Goal: Answer question/provide support: Share knowledge or assist other users

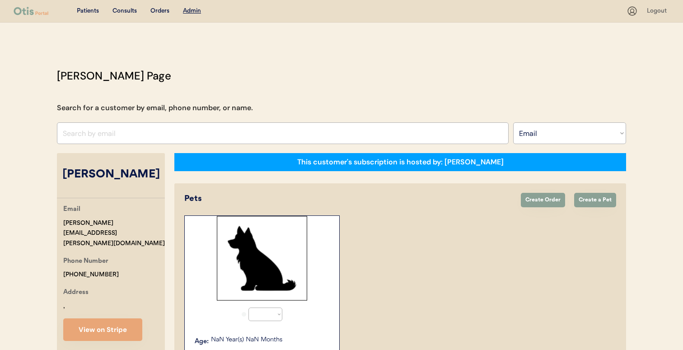
select select ""Email""
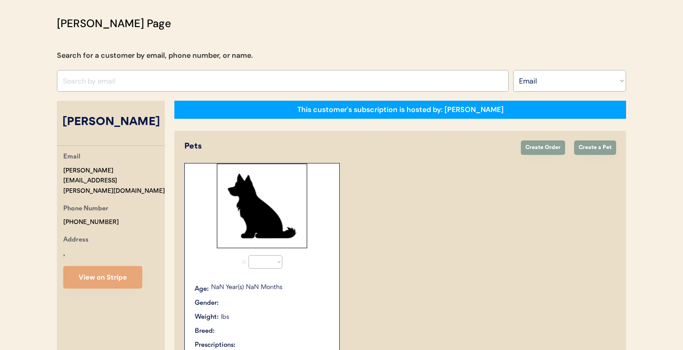
select select "true"
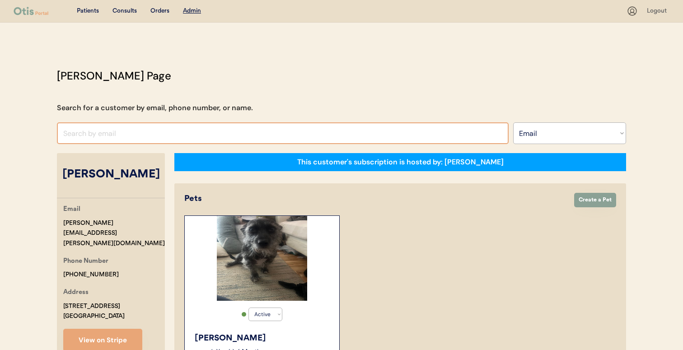
click at [150, 132] on input "input" at bounding box center [283, 133] width 452 height 22
paste input "4e4367ca-a2da-426f-95ce-4fe7e76db7be"
click at [194, 129] on input "input" at bounding box center [283, 133] width 452 height 22
paste input "[EMAIL_ADDRESS][DOMAIN_NAME]"
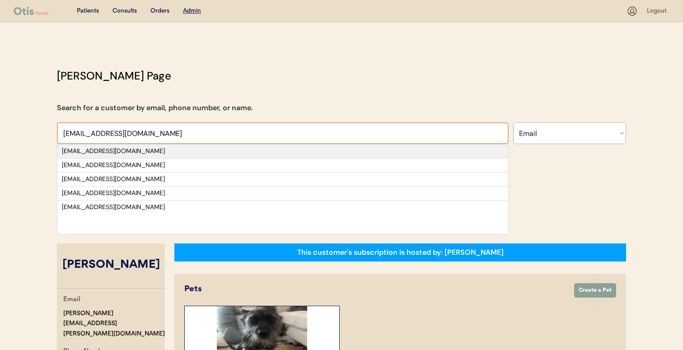
type input "palmerwilliams@gmail.com"
click at [188, 154] on div "palmerwilliams@gmail.com" at bounding box center [283, 151] width 442 height 9
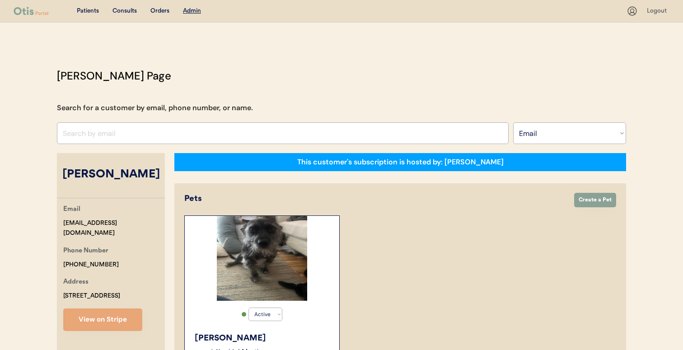
select select "false"
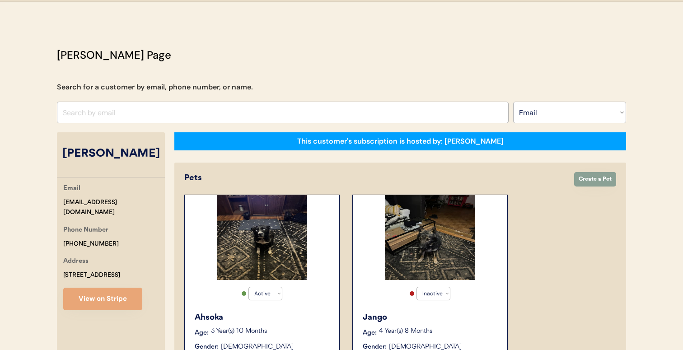
scroll to position [9, 0]
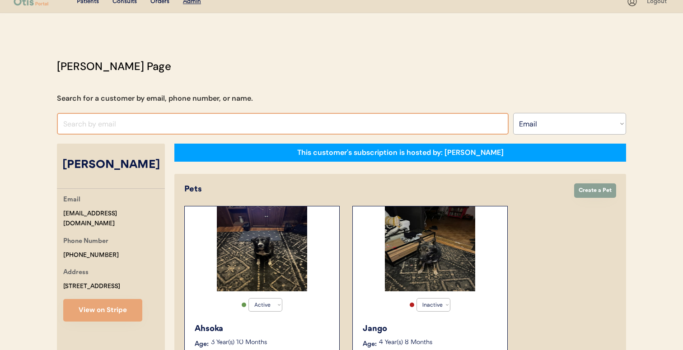
click at [219, 118] on input "input" at bounding box center [283, 124] width 452 height 22
paste input "caityx11@gmail.com"
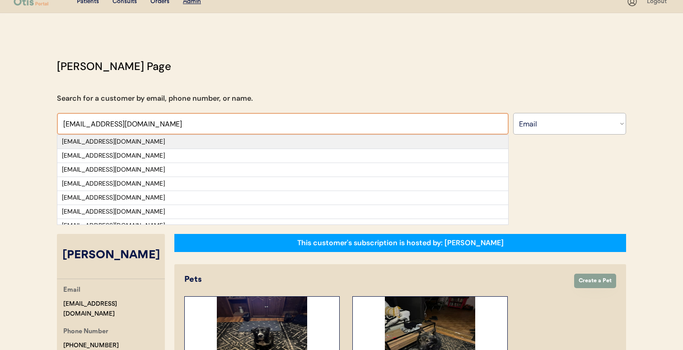
type input "caityx11@gmail.com"
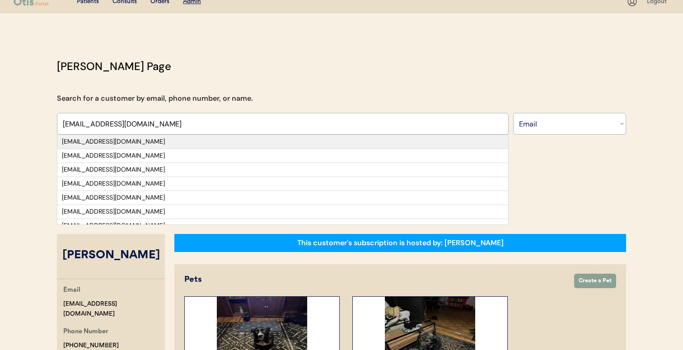
click at [215, 138] on div "caityx11@gmail.com" at bounding box center [283, 141] width 442 height 9
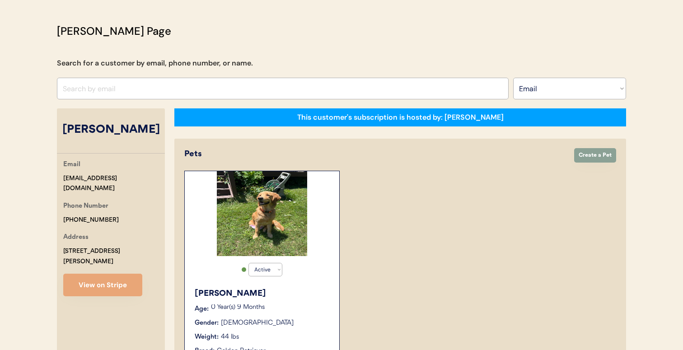
scroll to position [40, 0]
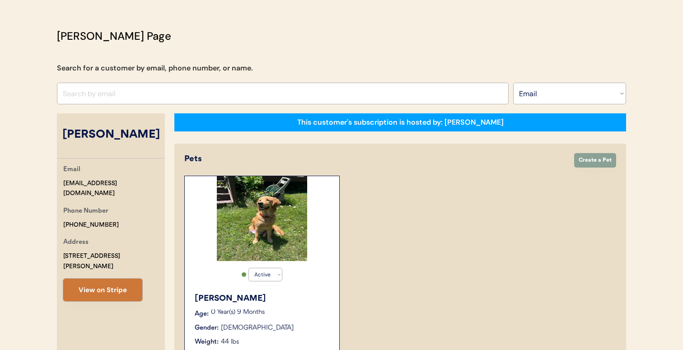
click at [139, 279] on button "View on Stripe" at bounding box center [102, 290] width 79 height 23
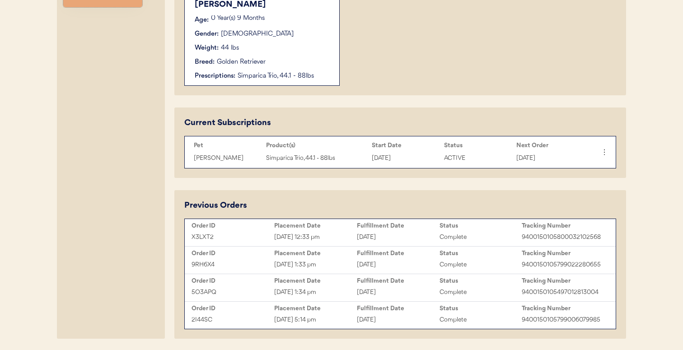
scroll to position [365, 0]
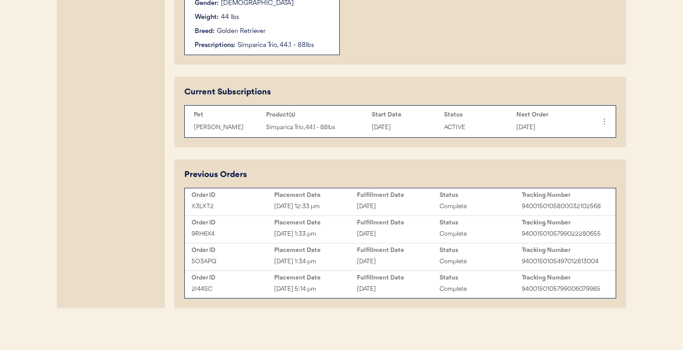
click at [254, 201] on div "X3LXT2 Sep 18, 2025 12:33 pm September 18, 2025 Complete 9400150105800032102568" at bounding box center [400, 207] width 427 height 14
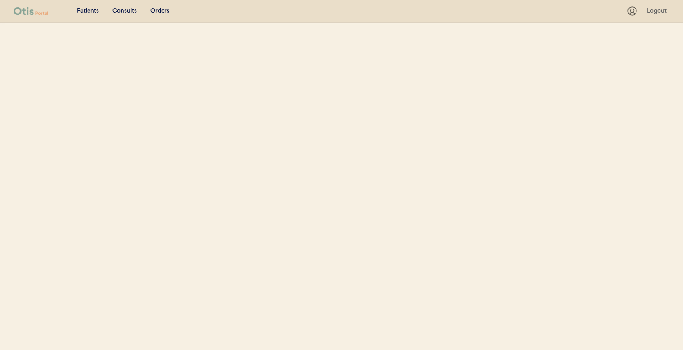
select select ""Email""
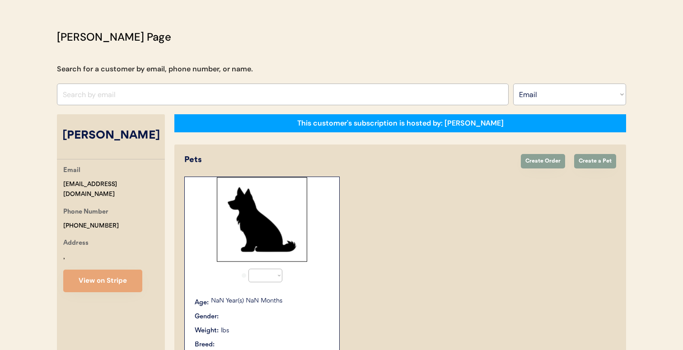
select select "true"
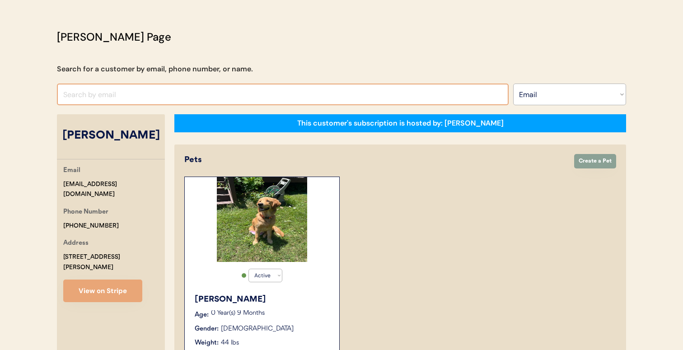
click at [304, 98] on input "input" at bounding box center [283, 95] width 452 height 22
paste input "donnacruger@juno.com"
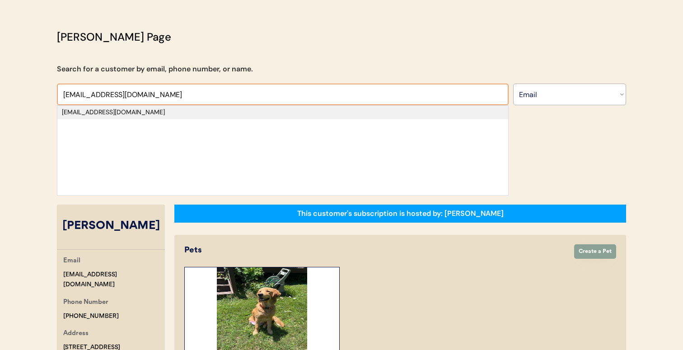
type input "donnacruger@juno.com"
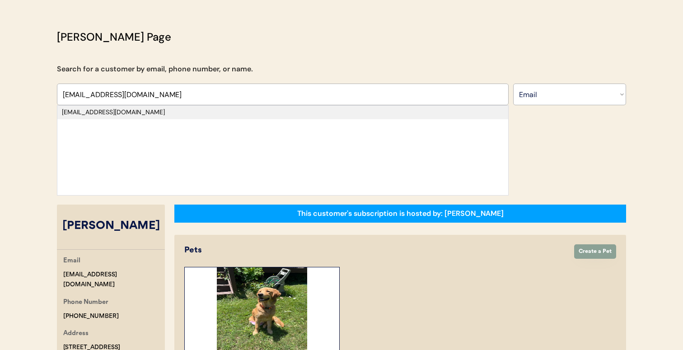
click at [300, 111] on div "donnacruger@juno.com" at bounding box center [283, 112] width 442 height 9
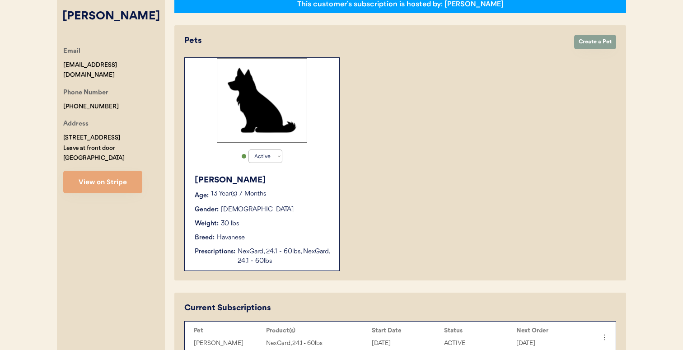
scroll to position [156, 0]
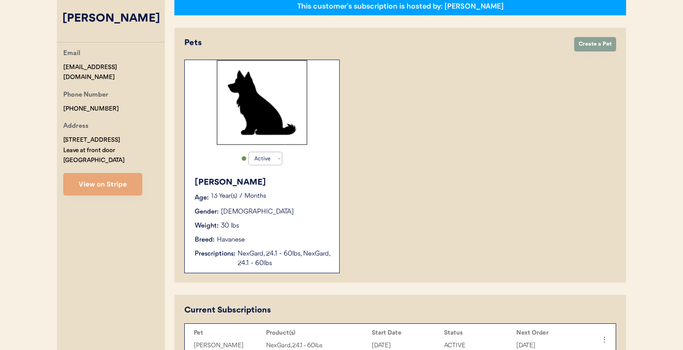
click at [138, 174] on button "View on Stripe" at bounding box center [102, 184] width 79 height 23
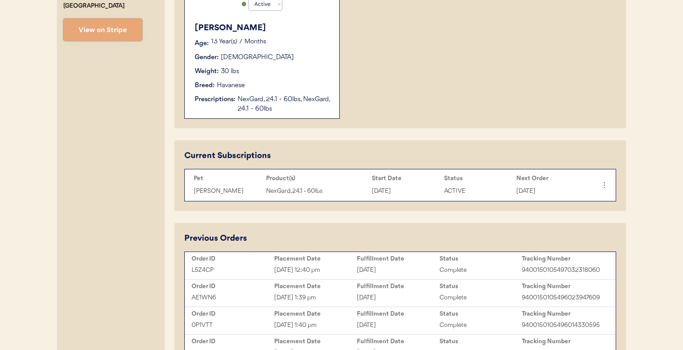
scroll to position [327, 0]
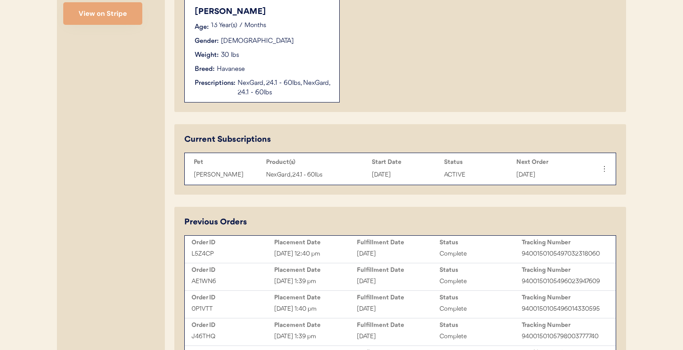
click at [290, 242] on div "Placement Date" at bounding box center [315, 242] width 83 height 7
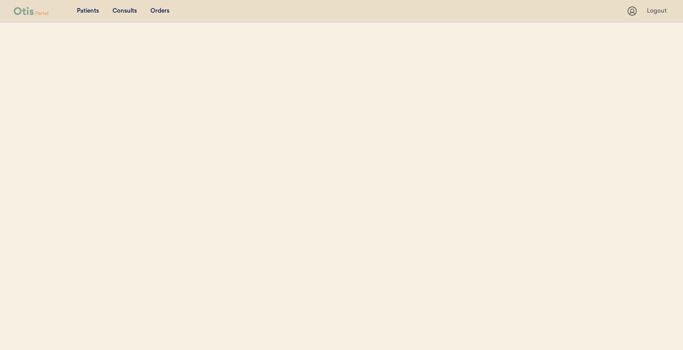
select select ""Email""
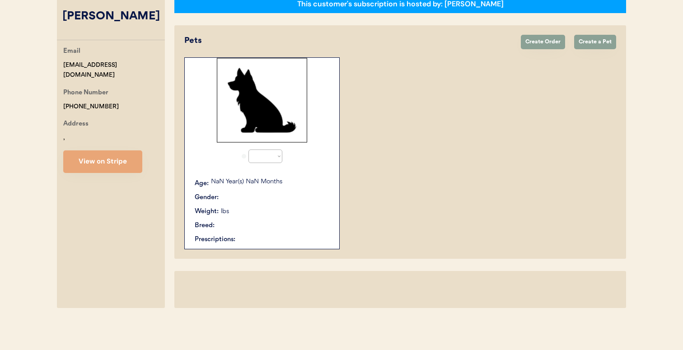
select select "true"
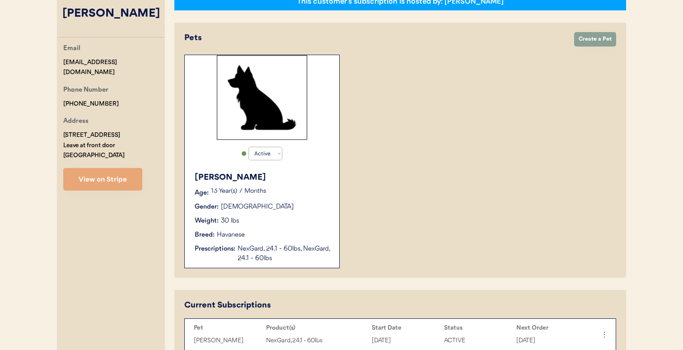
scroll to position [110, 0]
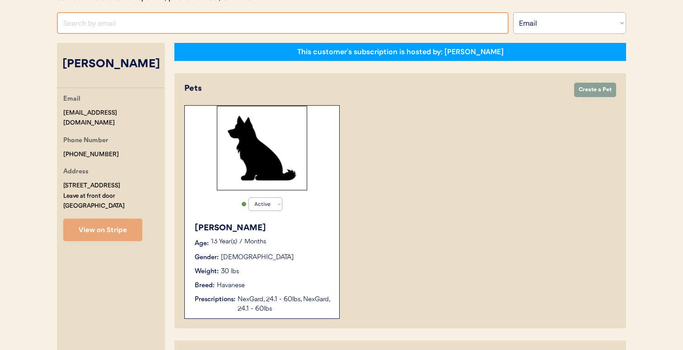
click at [227, 29] on input "input" at bounding box center [283, 23] width 452 height 22
paste input "[EMAIL_ADDRESS][DOMAIN_NAME]"
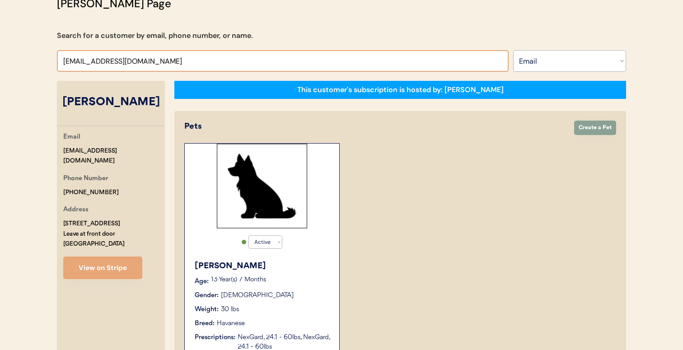
scroll to position [45, 0]
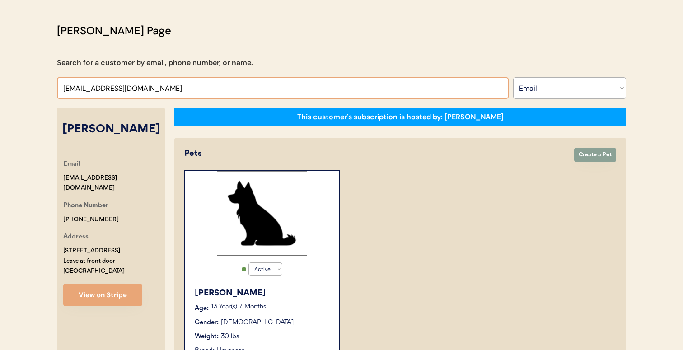
type input "[EMAIL_ADDRESS][DOMAIN_NAME]"
click at [219, 98] on input "input" at bounding box center [283, 88] width 452 height 22
click at [214, 81] on input "input" at bounding box center [283, 88] width 452 height 22
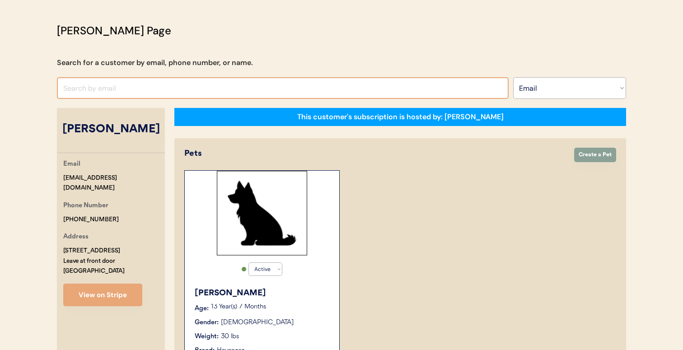
paste input "[EMAIL_ADDRESS][DOMAIN_NAME]"
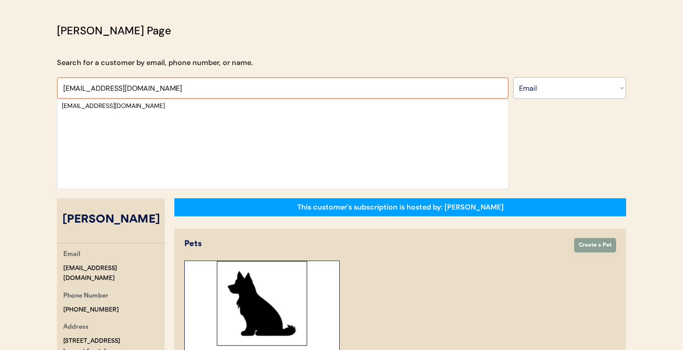
type input "[EMAIL_ADDRESS][DOMAIN_NAME]"
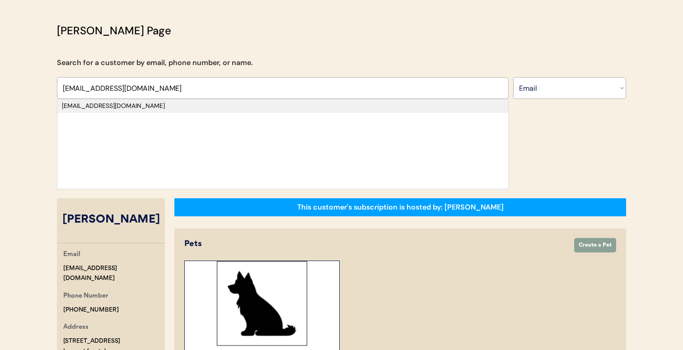
click at [207, 108] on div "[EMAIL_ADDRESS][DOMAIN_NAME]" at bounding box center [283, 106] width 442 height 9
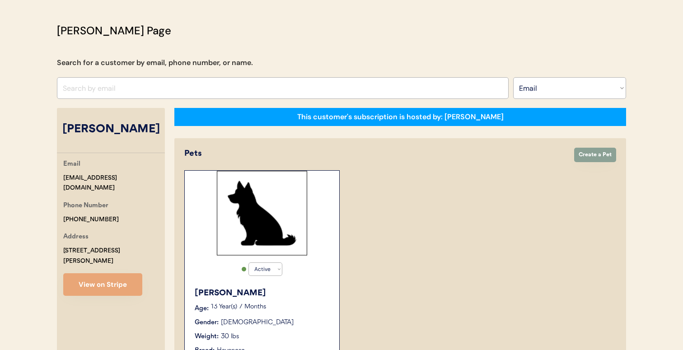
select select "true"
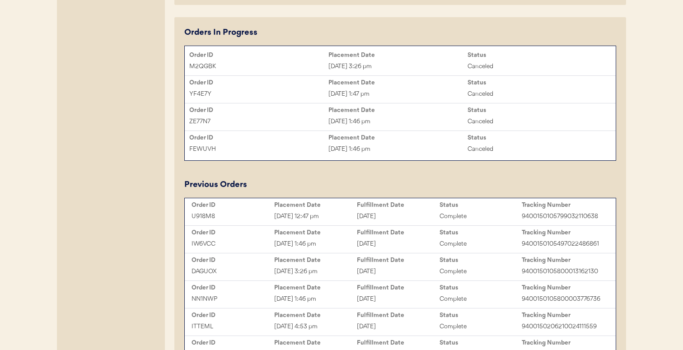
scroll to position [744, 0]
click at [328, 208] on div "Placement Date" at bounding box center [315, 204] width 83 height 7
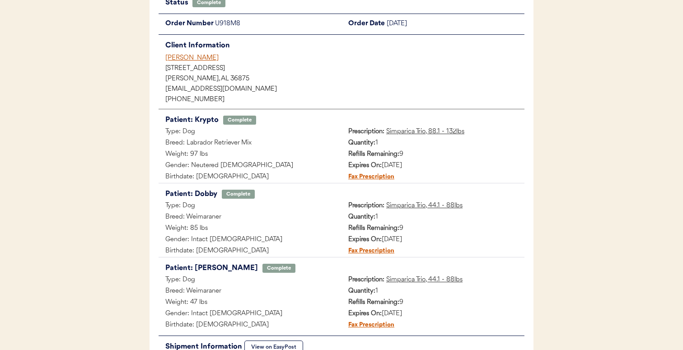
scroll to position [76, 0]
click at [400, 206] on u "Simparica Trio, 44.1 - 88lbs" at bounding box center [424, 206] width 76 height 7
click at [391, 278] on u "Simparica Trio, 44.1 - 88lbs" at bounding box center [424, 280] width 76 height 7
click at [400, 282] on u "Simparica Trio, 44.1 - 88lbs" at bounding box center [424, 280] width 76 height 7
click at [408, 278] on u "Simparica Trio, 44.1 - 88lbs" at bounding box center [424, 280] width 76 height 7
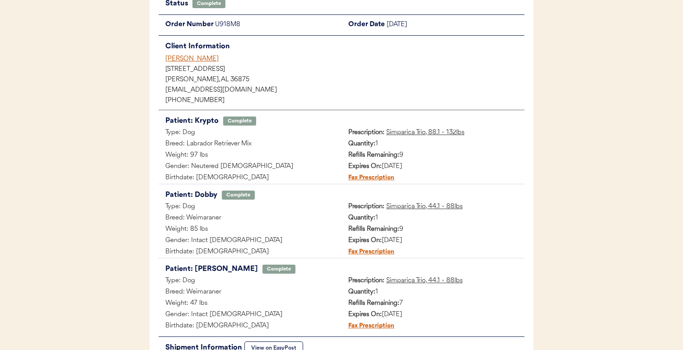
click at [410, 207] on u "Simparica Trio, 44.1 - 88lbs" at bounding box center [424, 206] width 76 height 7
click at [421, 131] on u "Simparica Trio, 88.1 - 132lbs" at bounding box center [425, 132] width 78 height 7
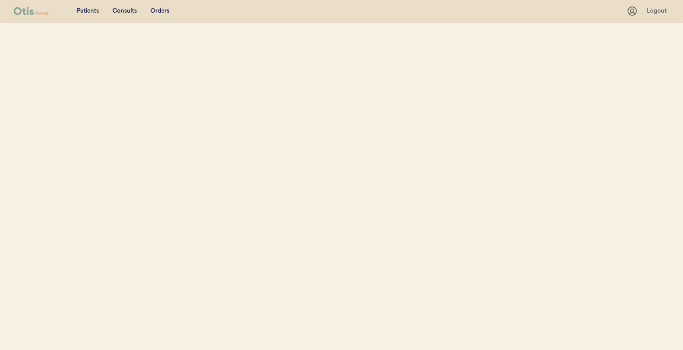
scroll to position [39, 0]
select select ""Email""
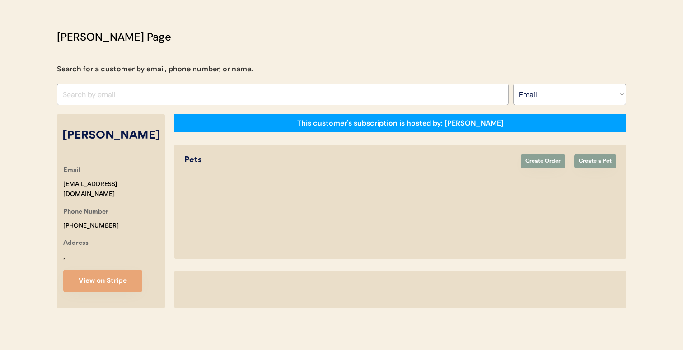
select select "true"
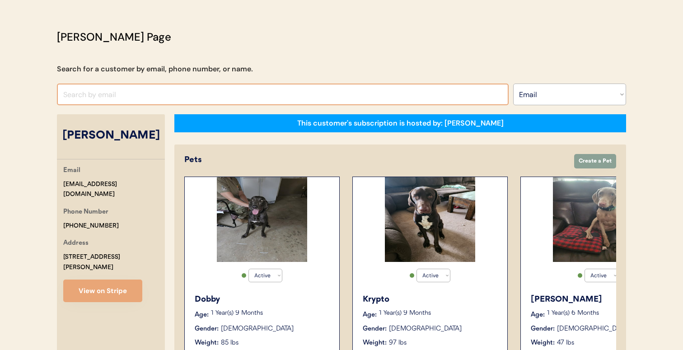
click at [317, 97] on input "input" at bounding box center [283, 95] width 452 height 22
paste input "[EMAIL_ADDRESS][DOMAIN_NAME]"
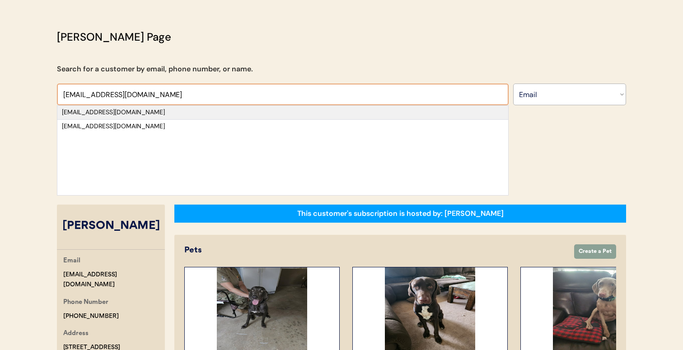
type input "[EMAIL_ADDRESS][DOMAIN_NAME]"
click at [312, 112] on div "[EMAIL_ADDRESS][DOMAIN_NAME]" at bounding box center [283, 112] width 442 height 9
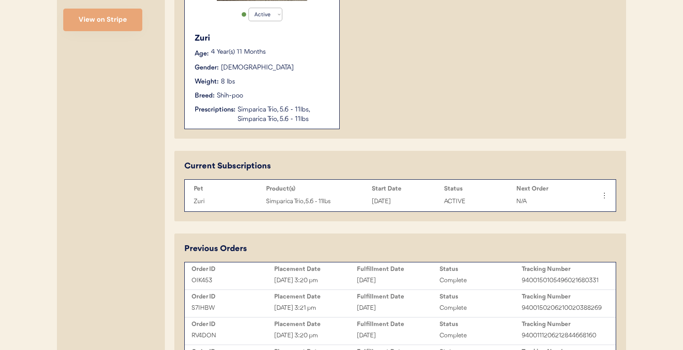
scroll to position [301, 0]
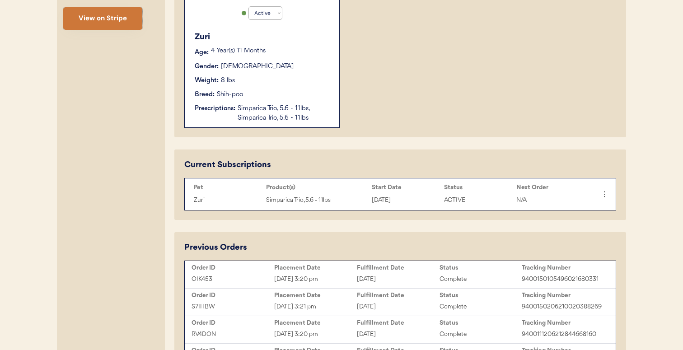
click at [127, 26] on button "View on Stripe" at bounding box center [102, 18] width 79 height 23
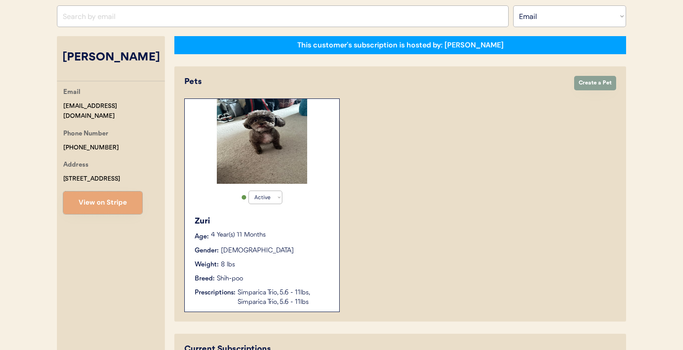
scroll to position [113, 0]
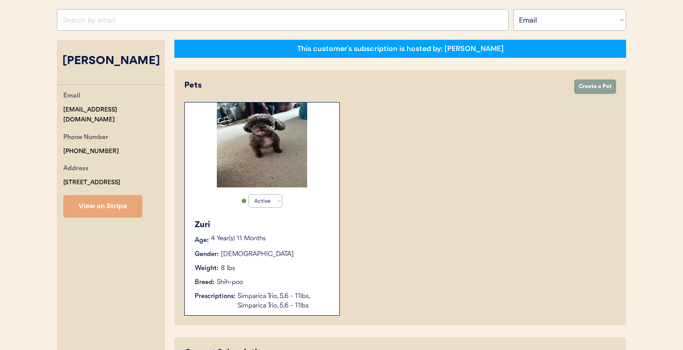
click at [292, 259] on div "Gender: Female" at bounding box center [263, 254] width 136 height 9
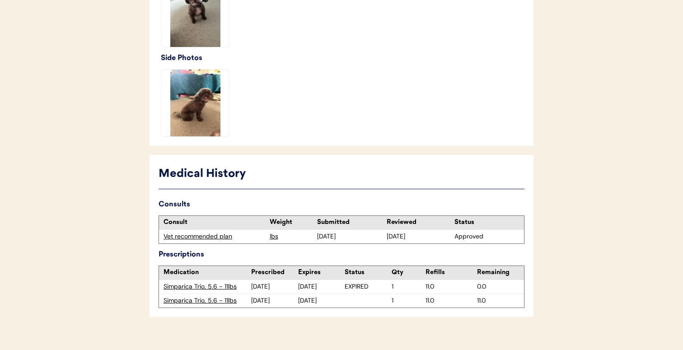
scroll to position [326, 0]
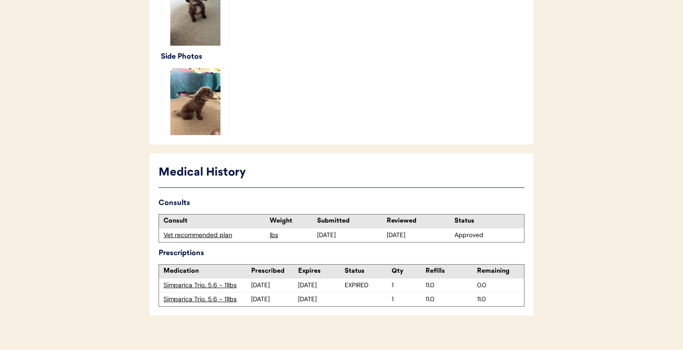
click at [232, 300] on div "Simparica Trio, 5.6 - 11lbs" at bounding box center [208, 299] width 88 height 9
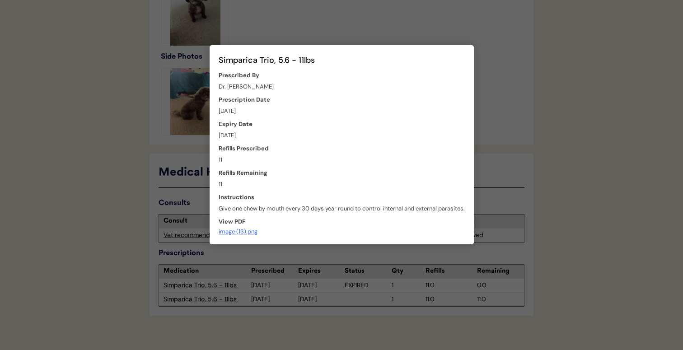
click at [259, 261] on div at bounding box center [341, 175] width 683 height 350
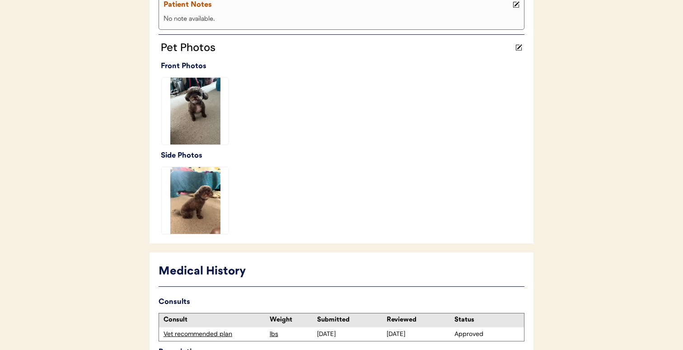
scroll to position [0, 0]
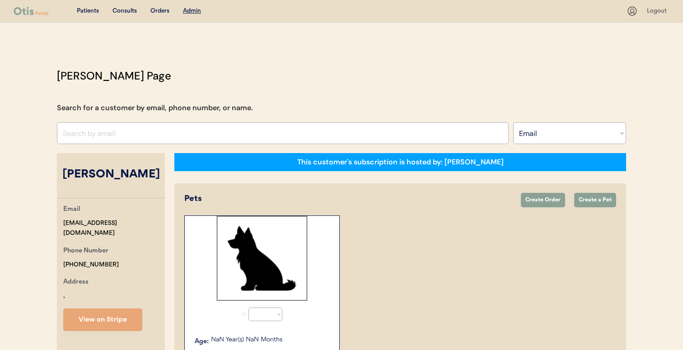
select select ""Email""
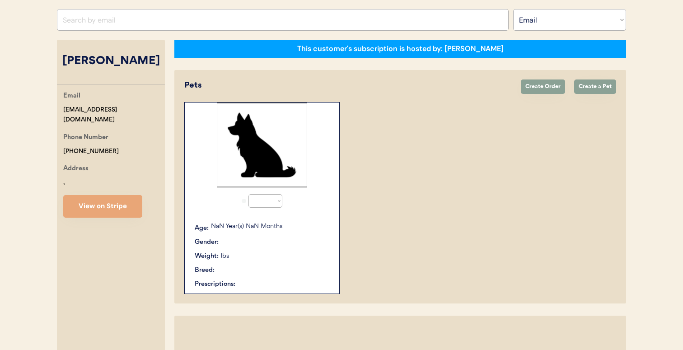
select select "true"
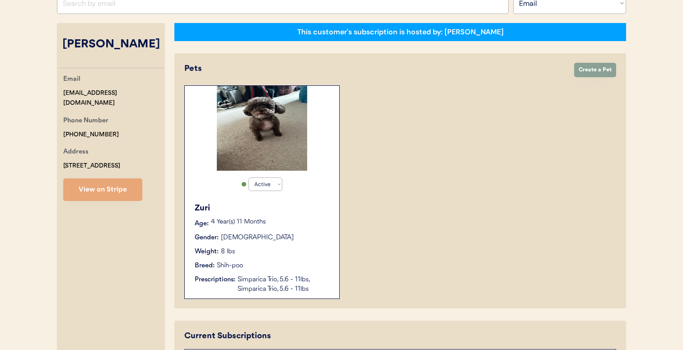
scroll to position [133, 0]
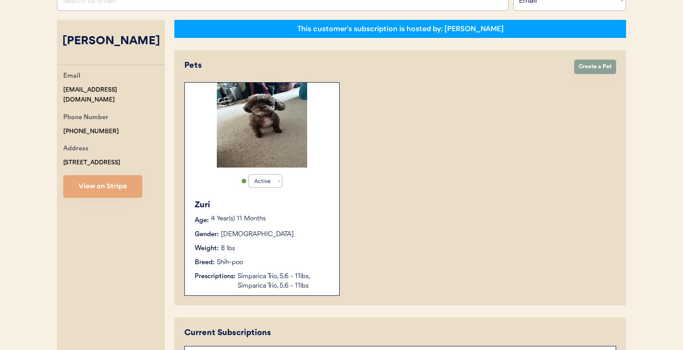
click at [290, 252] on div "Weight: 8 lbs" at bounding box center [263, 248] width 136 height 9
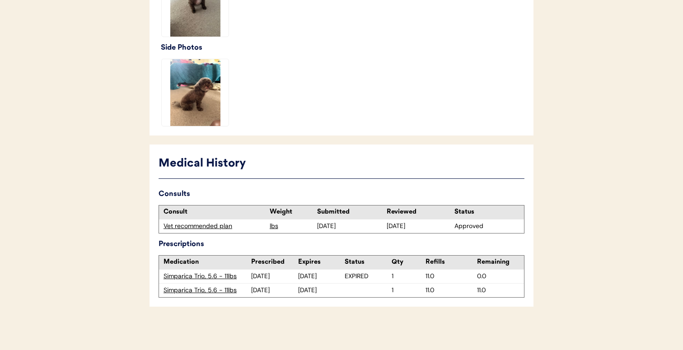
scroll to position [337, 0]
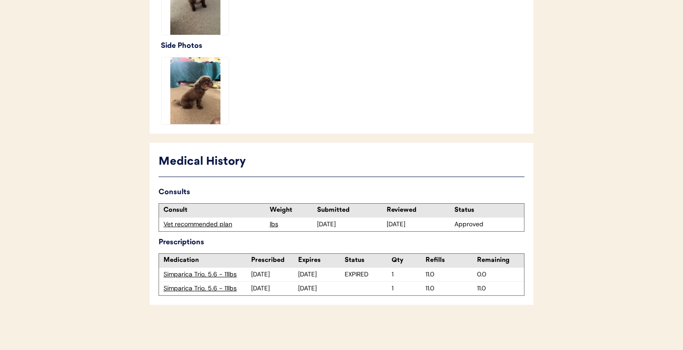
click at [216, 288] on div "Simparica Trio, 5.6 - 11lbs" at bounding box center [208, 288] width 88 height 9
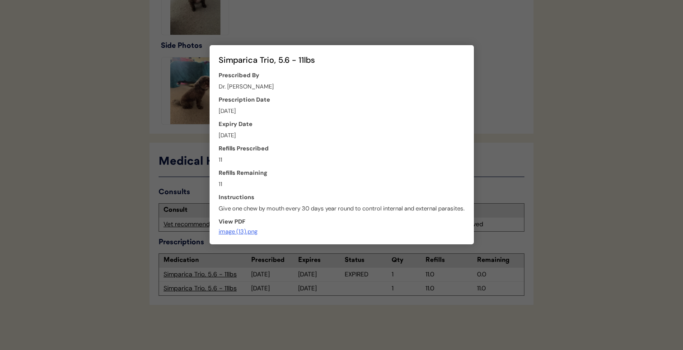
click at [334, 262] on div at bounding box center [341, 175] width 683 height 350
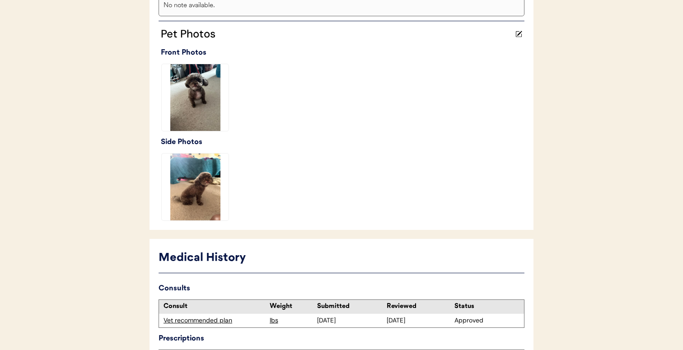
scroll to position [0, 0]
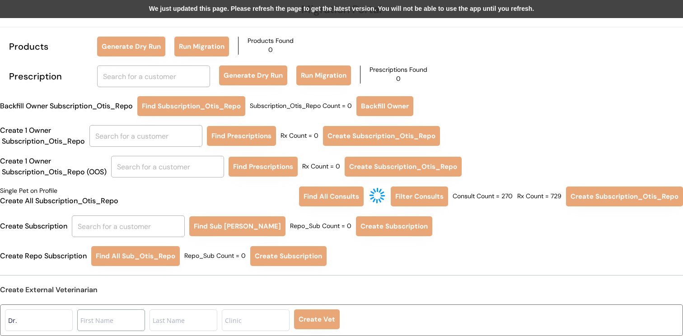
click at [117, 314] on input "input" at bounding box center [111, 321] width 68 height 22
click at [111, 324] on input "input" at bounding box center [111, 321] width 68 height 22
click at [271, 14] on div "We just updated this page. Please refresh the page to get the latest version. Y…" at bounding box center [341, 9] width 683 height 18
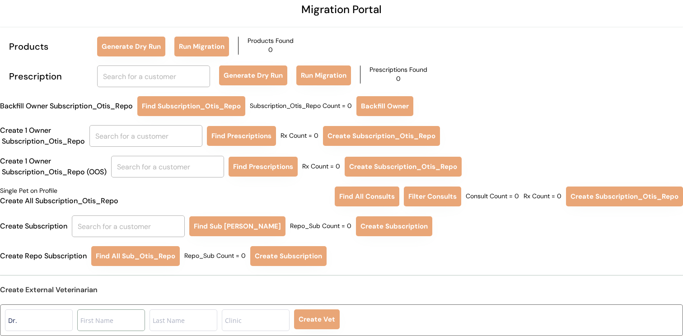
click at [116, 326] on input "input" at bounding box center [111, 321] width 68 height 22
type input "[PERSON_NAME]"
click at [165, 320] on input "input" at bounding box center [184, 321] width 68 height 22
type input "Nicolson"
click at [245, 315] on input "input" at bounding box center [256, 321] width 68 height 22
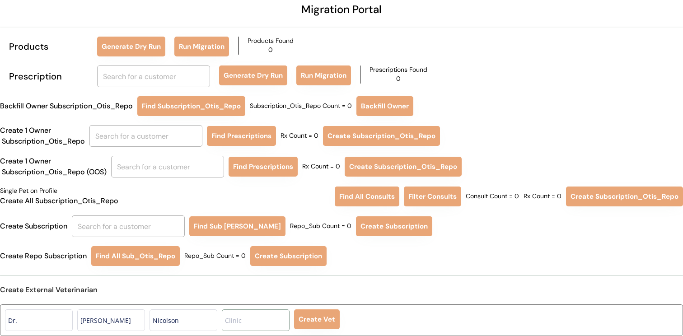
paste input "County Animal Clinic"
type input "County Animal Clinic"
click at [315, 316] on button "Create Vet" at bounding box center [317, 320] width 46 height 20
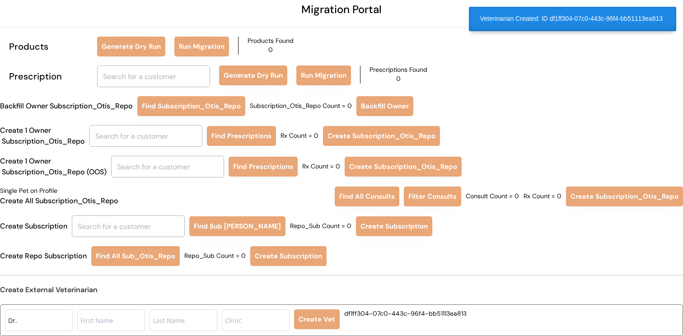
click at [354, 315] on div "df1ff304-07c0-443c-96f4-bb51113ea813" at bounding box center [405, 314] width 122 height 9
click at [456, 310] on div "df1ff304-07c0-443c-96f4-bb51113ea813" at bounding box center [405, 314] width 122 height 9
copy div "df1ff304-07c0-443c-96f4-bb51113ea813"
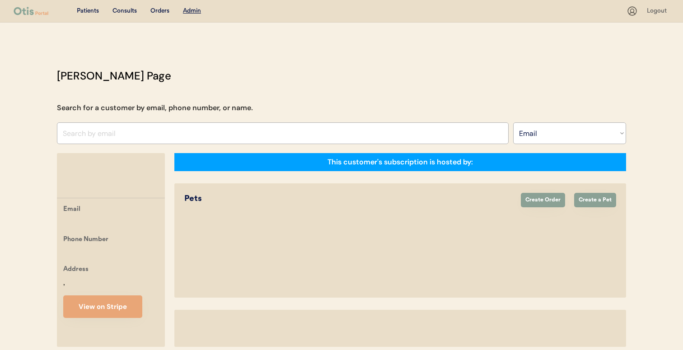
select select ""Email""
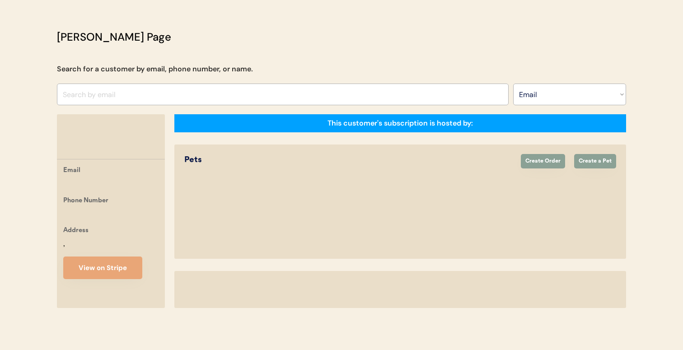
select select "true"
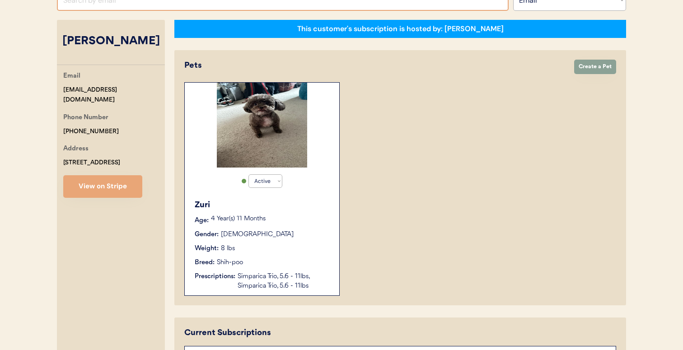
click at [252, 0] on input "input" at bounding box center [283, 0] width 452 height 22
paste input "[EMAIL_ADDRESS][DOMAIN_NAME]"
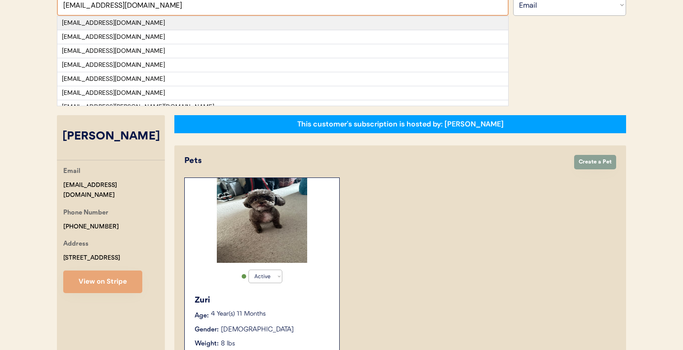
type input "[EMAIL_ADDRESS][DOMAIN_NAME]"
click at [244, 25] on div "[EMAIL_ADDRESS][DOMAIN_NAME]" at bounding box center [283, 23] width 442 height 9
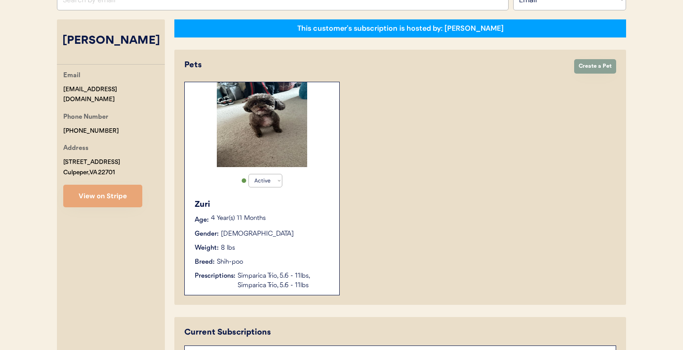
select select "false"
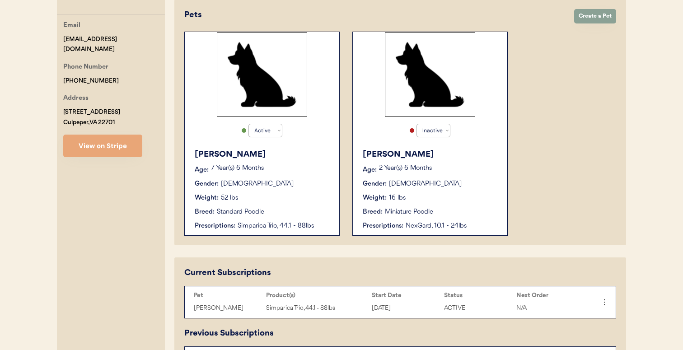
scroll to position [136, 0]
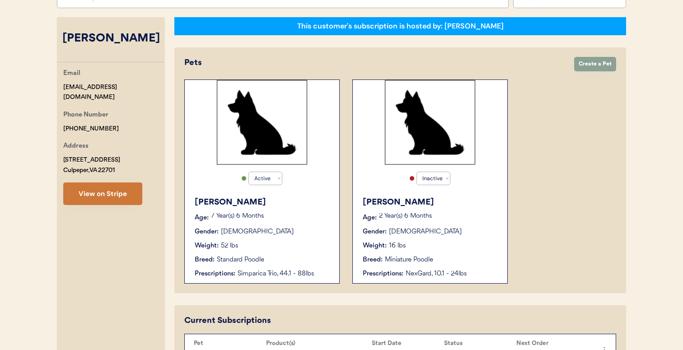
click at [121, 186] on button "View on Stripe" at bounding box center [102, 194] width 79 height 23
